Goal: Check status

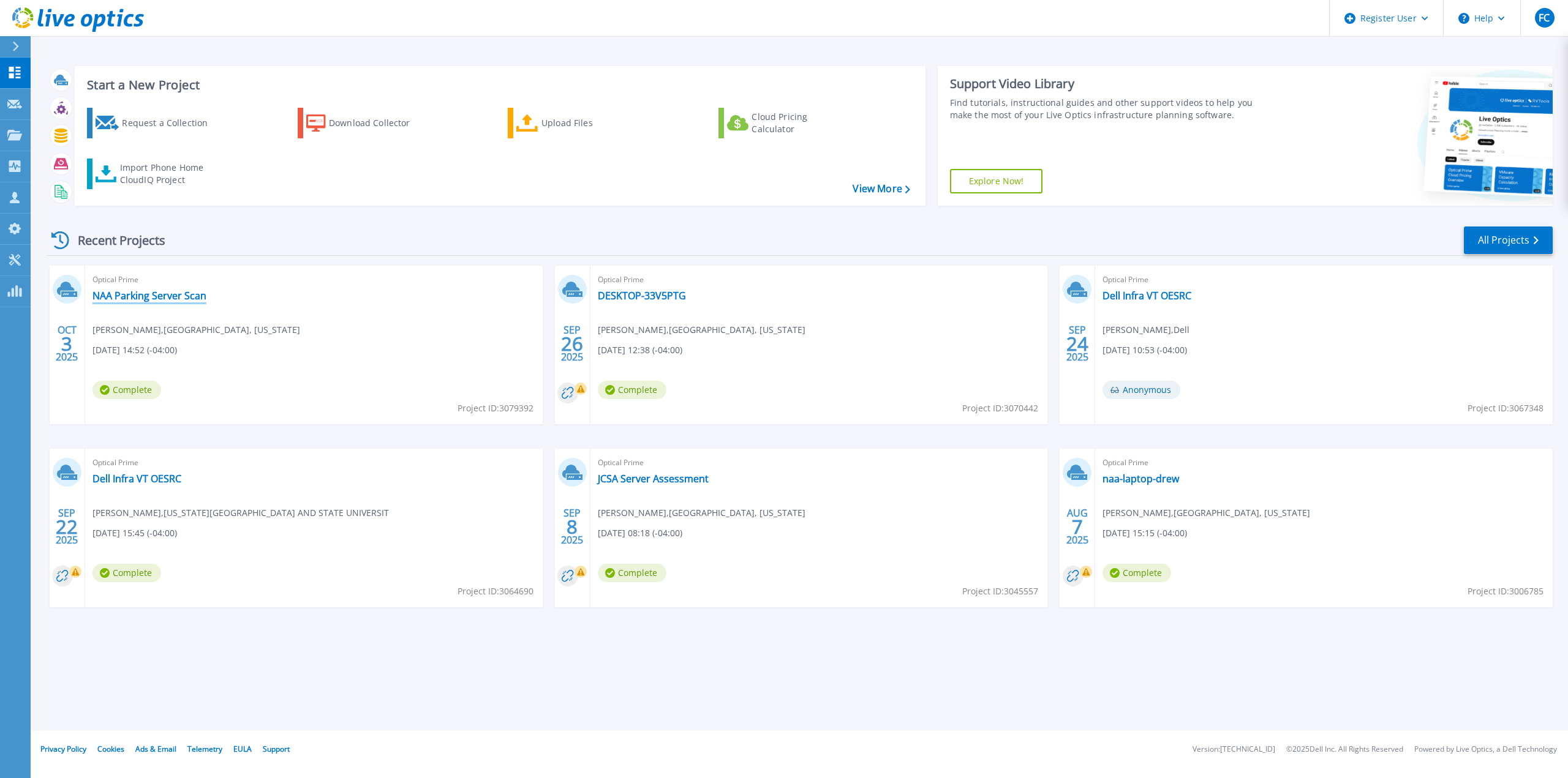
click at [129, 295] on link "NAA Parking Server Scan" at bounding box center [149, 295] width 114 height 12
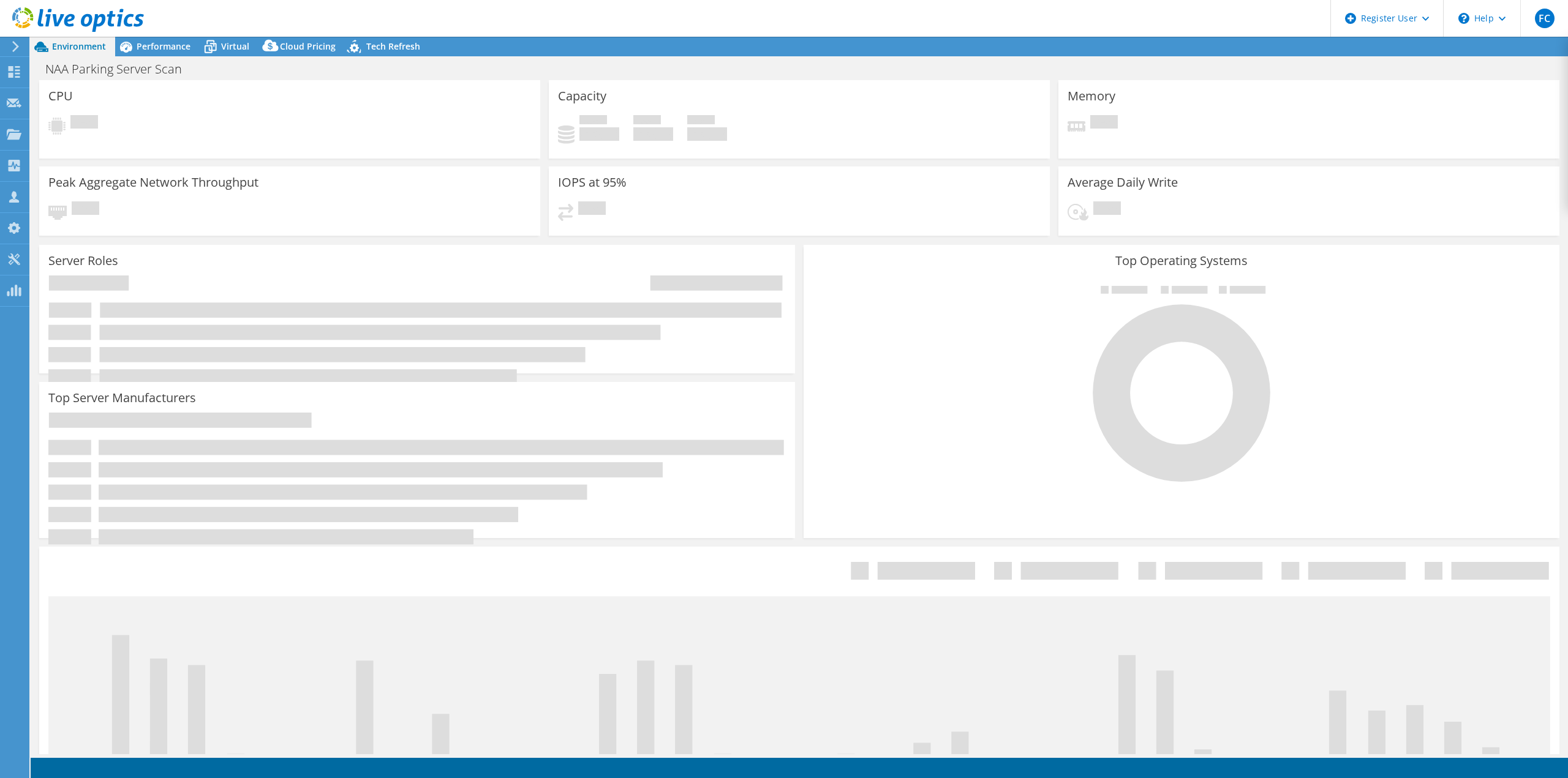
select select "USD"
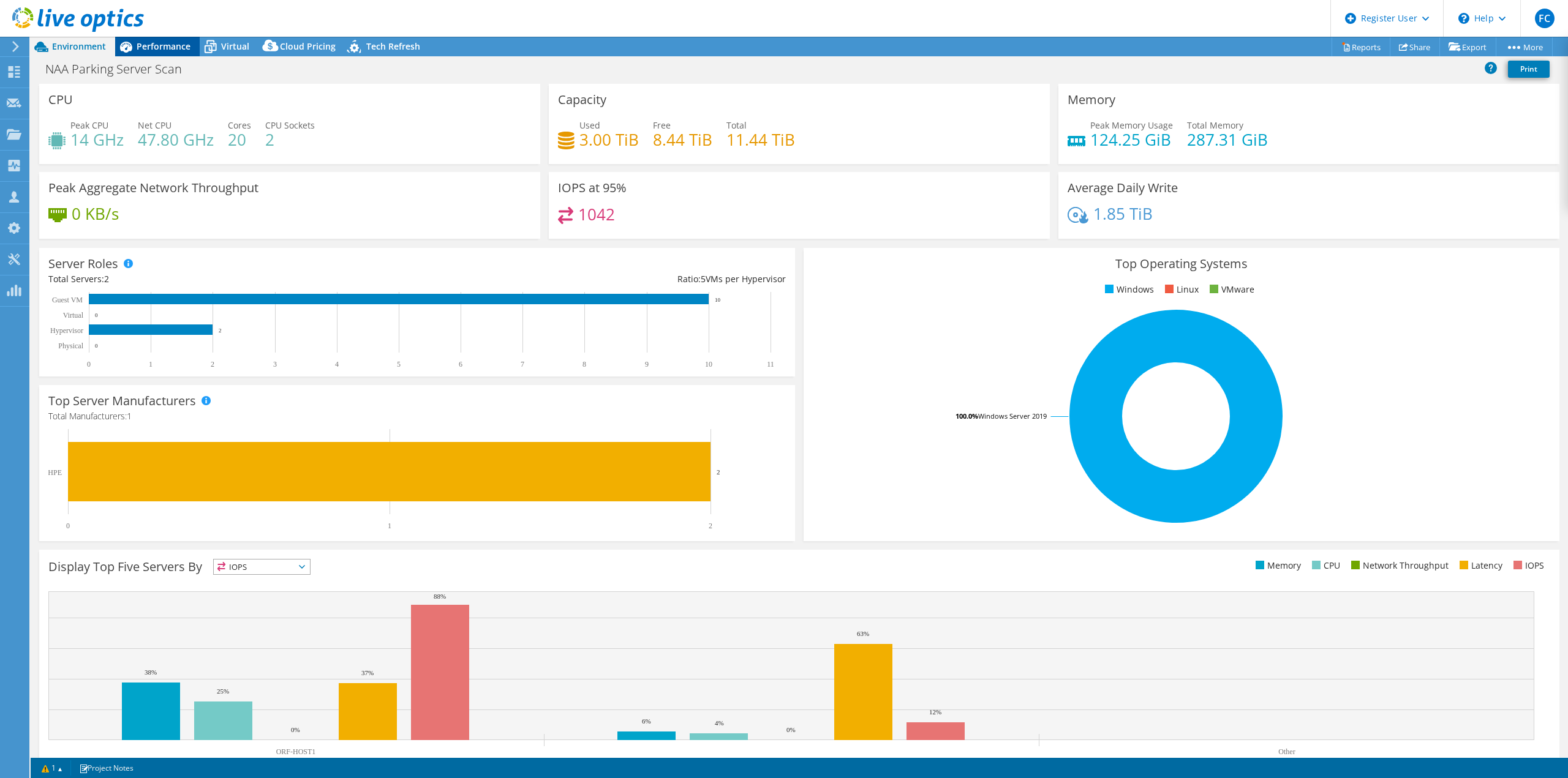
click at [153, 54] on div "Performance" at bounding box center [157, 47] width 85 height 20
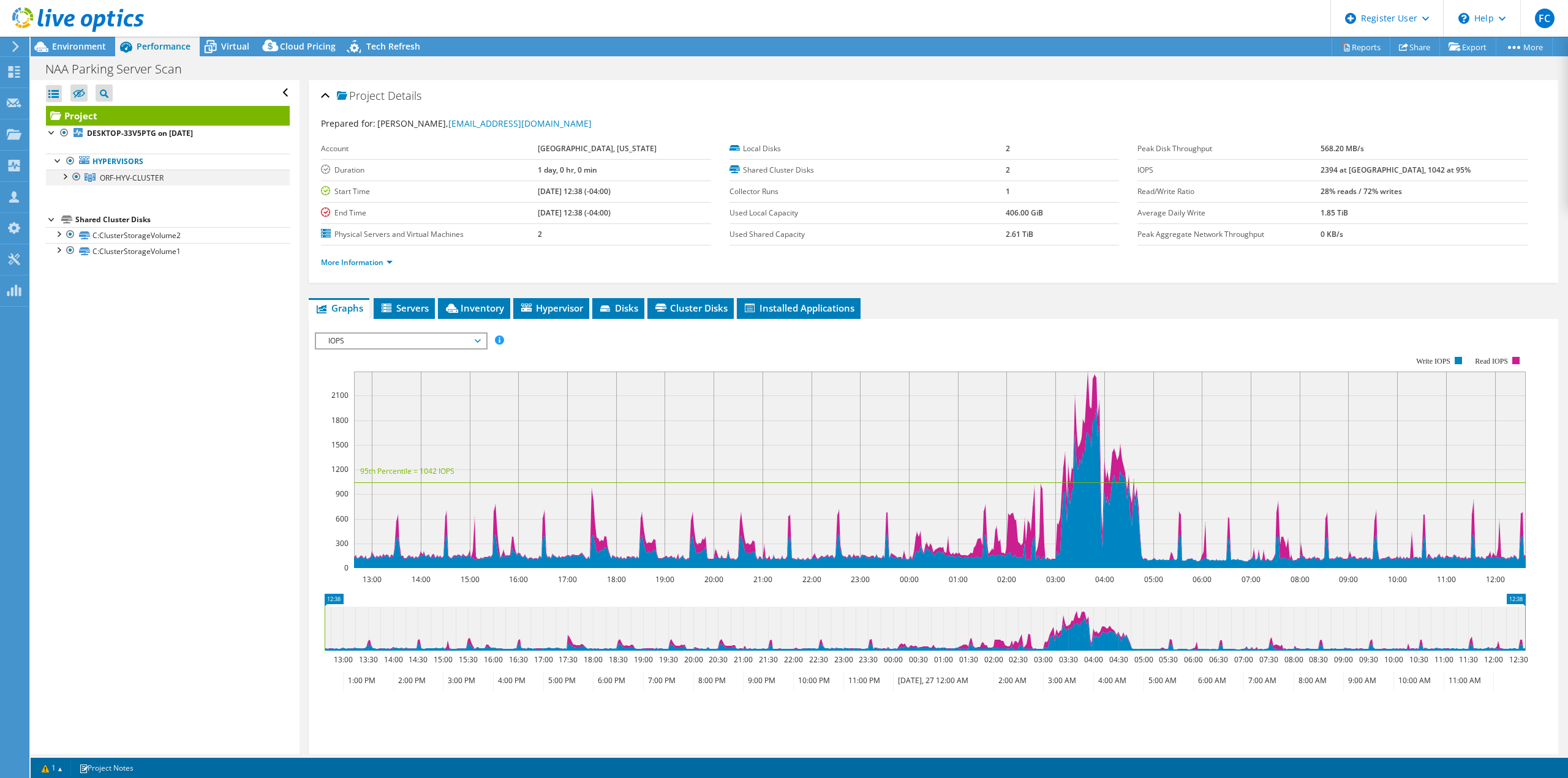
click at [59, 181] on div at bounding box center [64, 176] width 12 height 12
